Goal: Navigation & Orientation: Find specific page/section

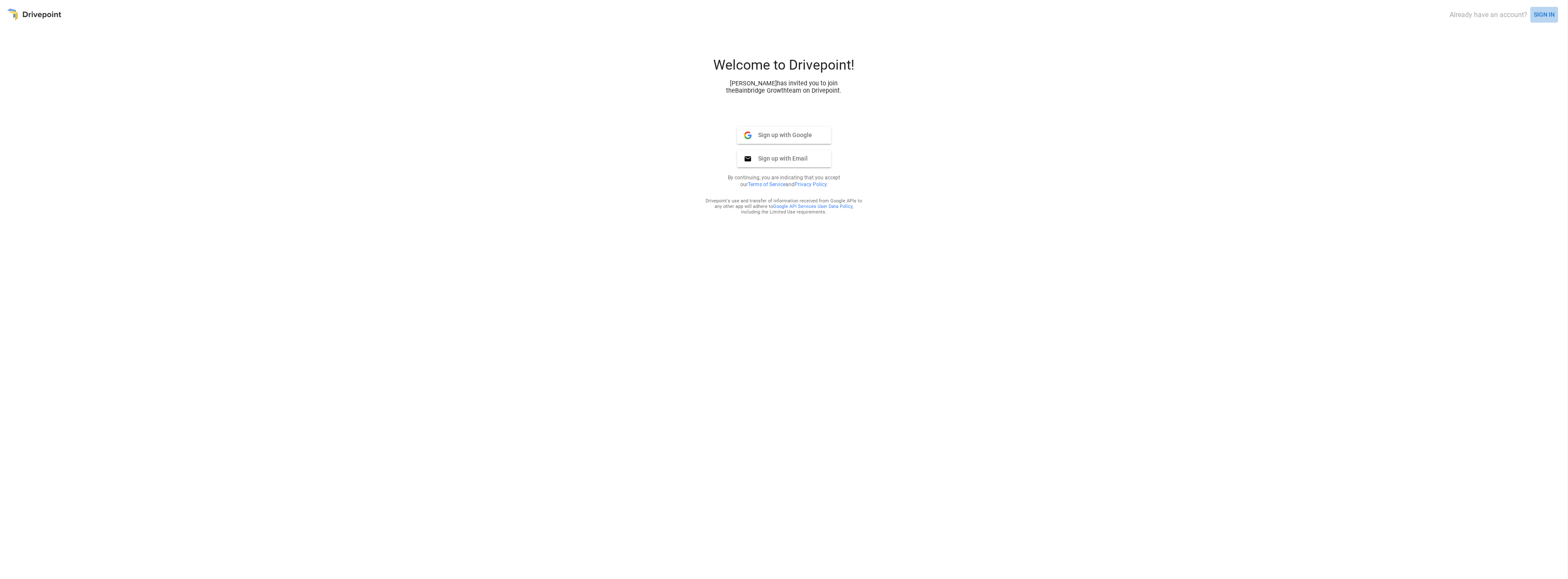
click at [1540, 15] on button "SIGN IN" at bounding box center [1544, 15] width 28 height 16
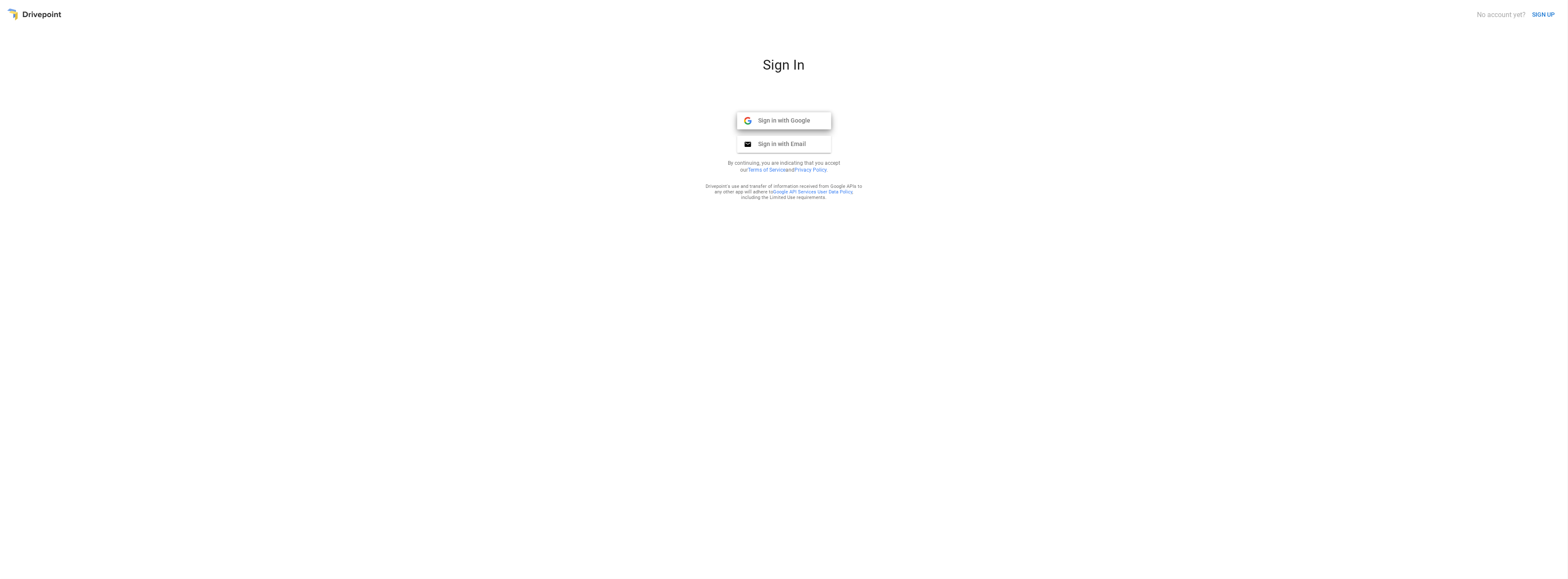
click at [754, 123] on span "Sign in with Google" at bounding box center [781, 120] width 59 height 8
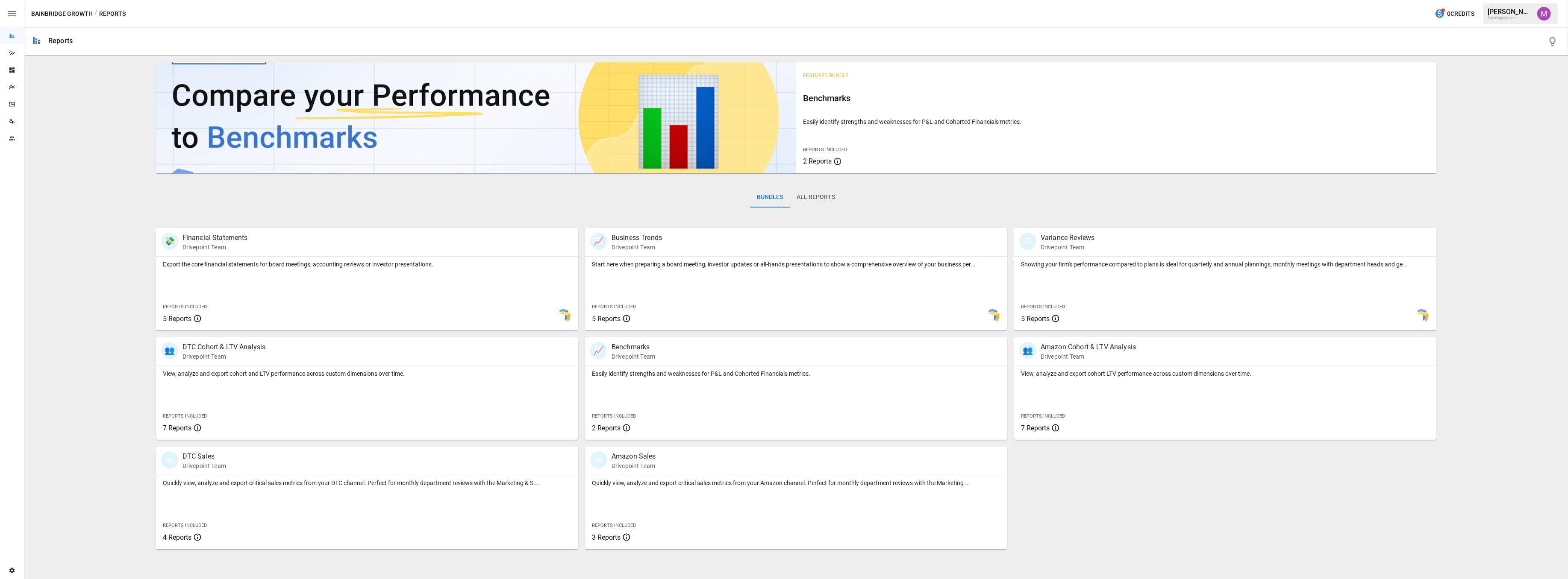
click at [1543, 17] on img "Umer Muhammed" at bounding box center [1544, 13] width 13 height 13
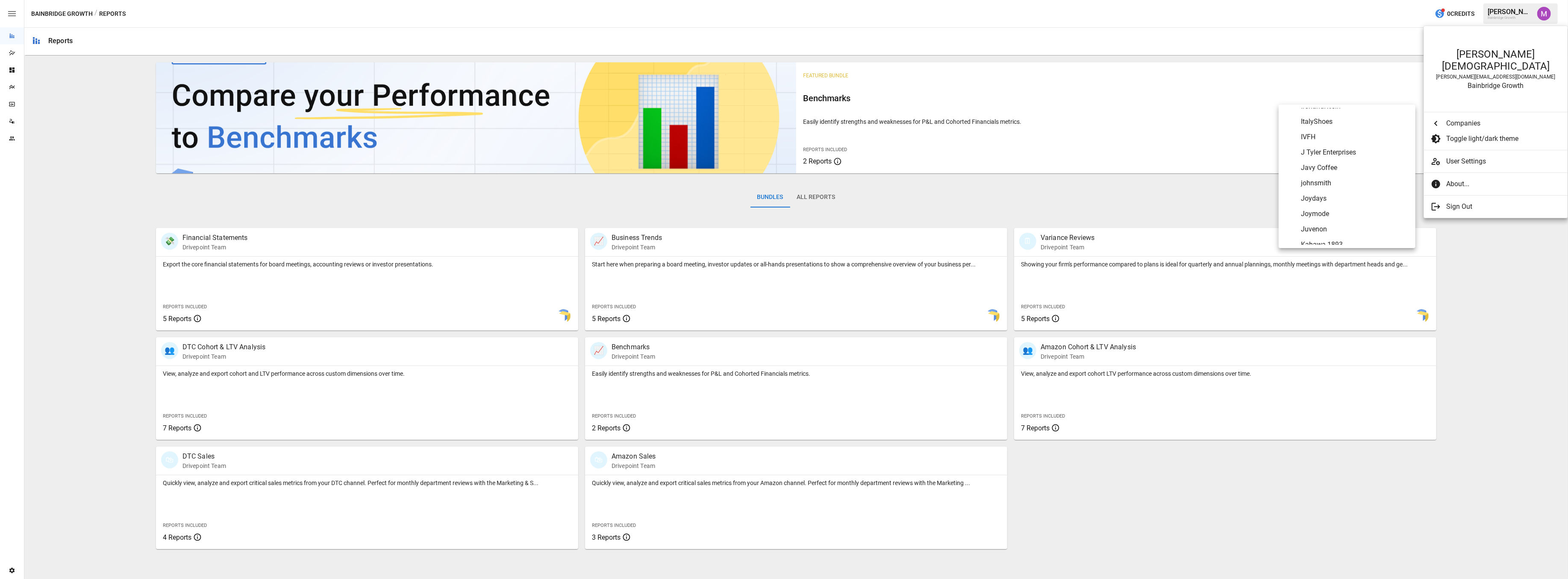
scroll to position [2133, 0]
click at [1323, 198] on span "Juvenon" at bounding box center [1354, 196] width 108 height 10
